Goal: Information Seeking & Learning: Learn about a topic

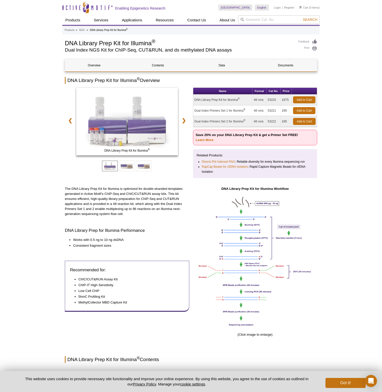
click at [83, 30] on link "NGS" at bounding box center [82, 30] width 6 height 5
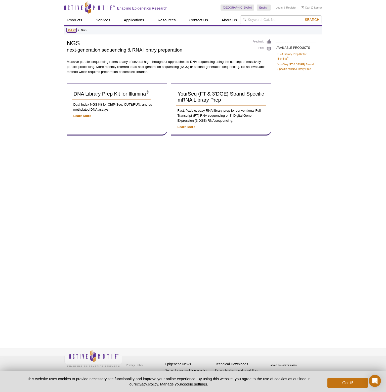
click at [70, 29] on link "Products" at bounding box center [72, 30] width 10 height 5
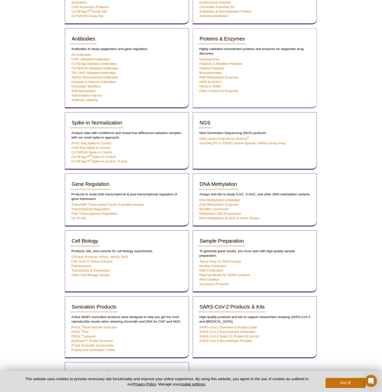
scroll to position [176, 0]
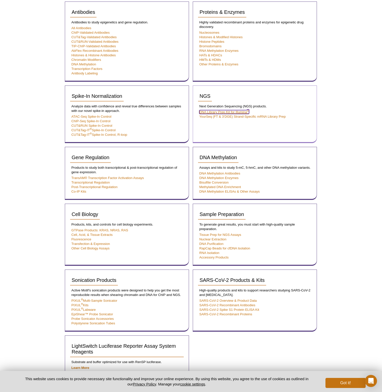
click at [217, 112] on link "DNA Library Prep Kit for Illumina ®" at bounding box center [225, 112] width 50 height 4
